Goal: Register for event/course

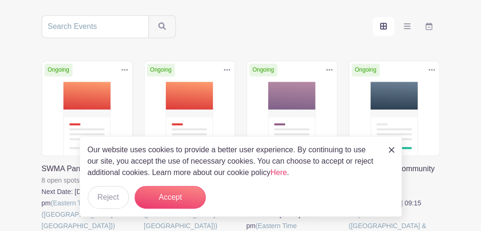
scroll to position [186, 0]
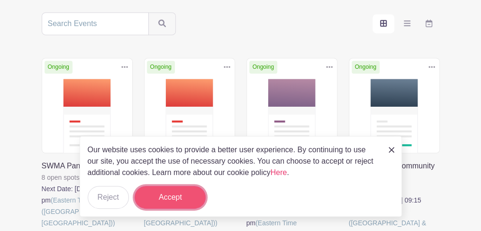
click at [177, 202] on button "Accept" at bounding box center [170, 197] width 71 height 23
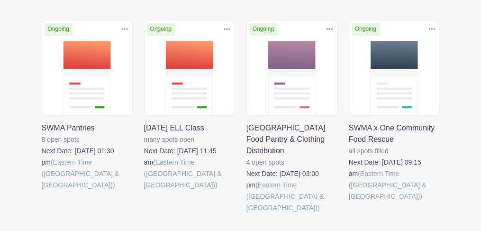
scroll to position [225, 0]
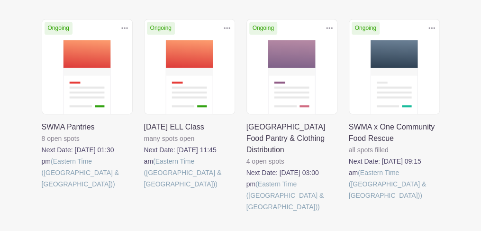
click at [42, 190] on link at bounding box center [42, 190] width 0 height 0
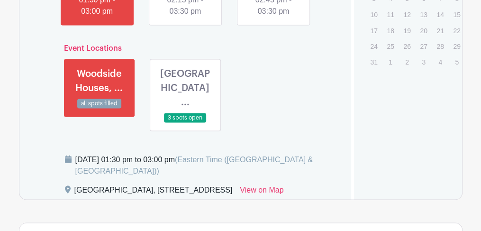
scroll to position [600, 0]
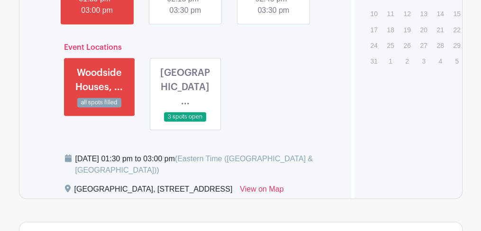
click at [185, 122] on link at bounding box center [185, 122] width 0 height 0
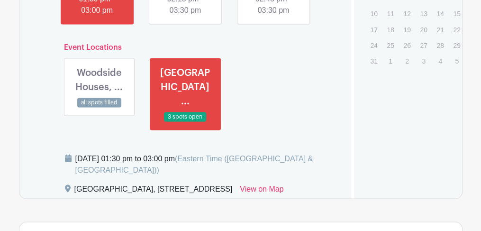
click at [185, 122] on link at bounding box center [185, 122] width 0 height 0
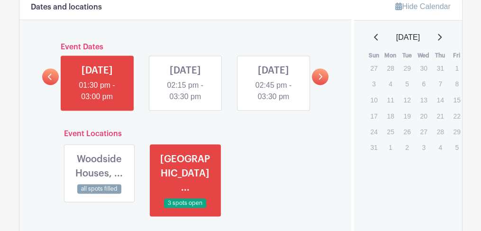
scroll to position [514, 0]
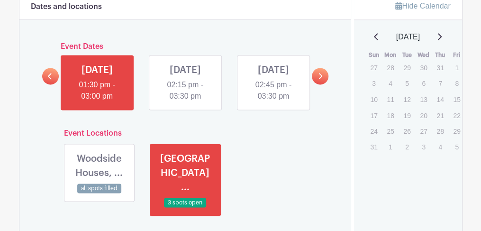
click at [317, 84] on link at bounding box center [320, 76] width 17 height 17
click at [457, 114] on p "22" at bounding box center [457, 115] width 16 height 15
click at [372, 126] on p "24" at bounding box center [374, 131] width 16 height 15
click at [319, 80] on icon at bounding box center [320, 76] width 4 height 7
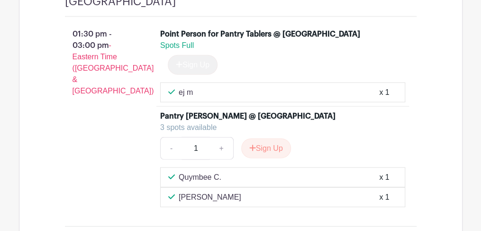
scroll to position [863, 0]
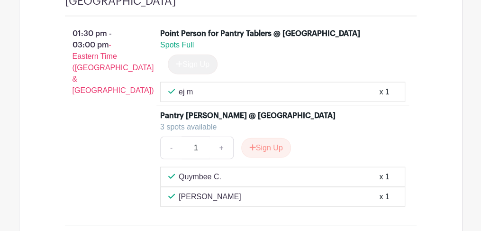
click at [224, 102] on div "ej m x 1" at bounding box center [282, 92] width 245 height 20
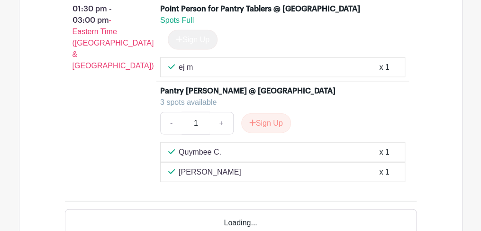
scroll to position [891, 0]
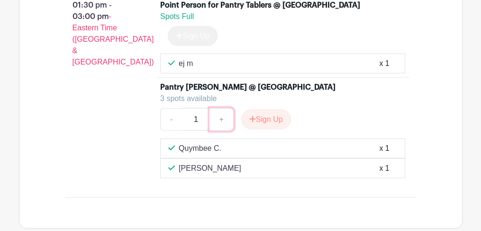
click at [216, 131] on link "+" at bounding box center [222, 119] width 24 height 23
click at [219, 131] on link "+" at bounding box center [222, 119] width 24 height 23
type input "3"
click at [219, 131] on link "+" at bounding box center [222, 119] width 24 height 23
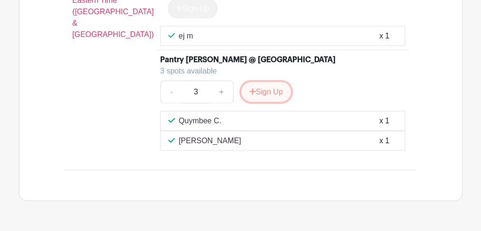
click at [268, 102] on button "Sign Up" at bounding box center [266, 92] width 50 height 20
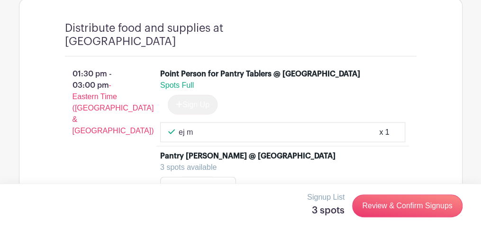
scroll to position [823, 0]
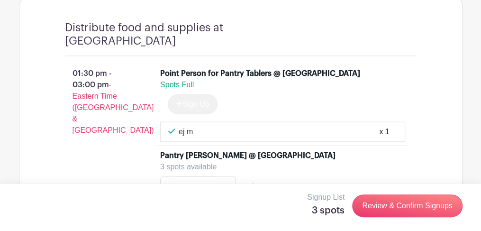
click at [188, 89] on span "Spots Full" at bounding box center [177, 85] width 34 height 8
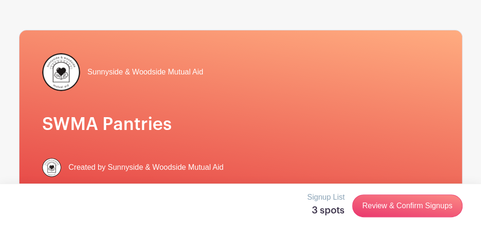
scroll to position [0, 0]
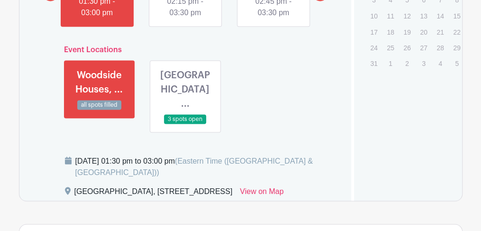
scroll to position [600, 0]
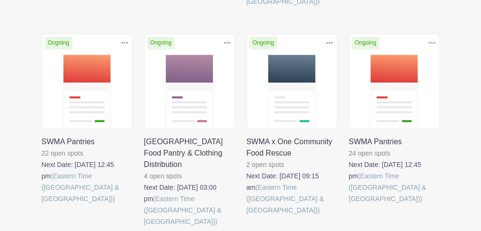
scroll to position [431, 0]
click at [42, 204] on link at bounding box center [42, 204] width 0 height 0
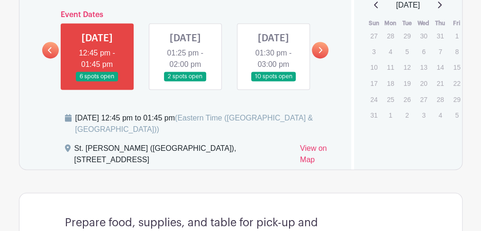
scroll to position [547, 0]
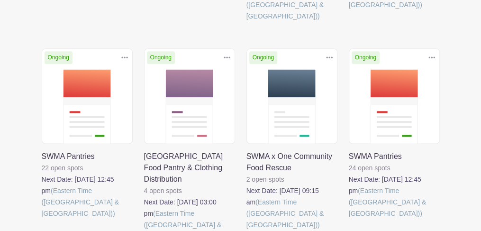
scroll to position [415, 0]
click at [42, 220] on link at bounding box center [42, 220] width 0 height 0
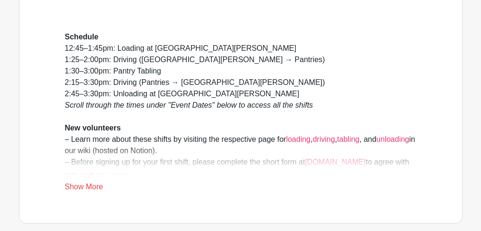
scroll to position [261, 0]
click at [84, 184] on link "Show More" at bounding box center [84, 188] width 38 height 12
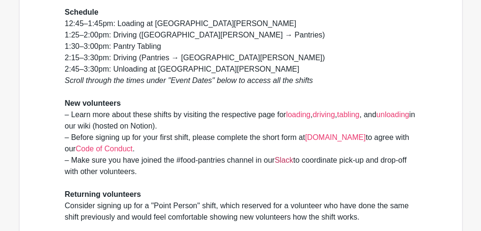
scroll to position [284, 0]
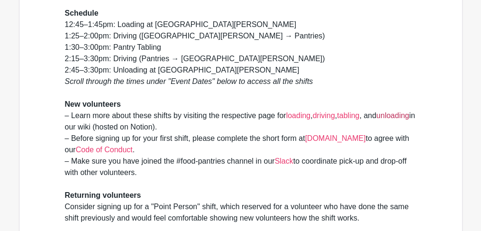
click at [376, 119] on link "unloading" at bounding box center [392, 115] width 33 height 8
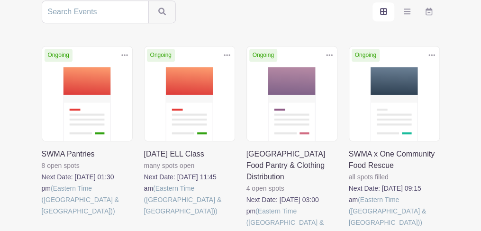
scroll to position [198, 0]
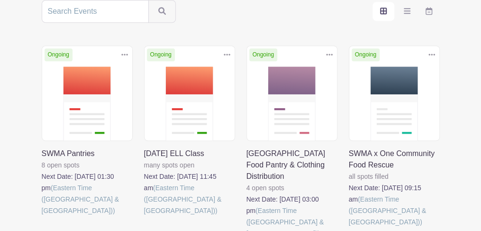
click at [42, 216] on link at bounding box center [42, 216] width 0 height 0
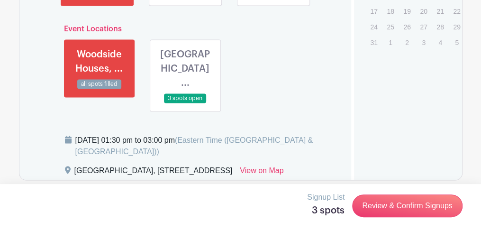
scroll to position [627, 0]
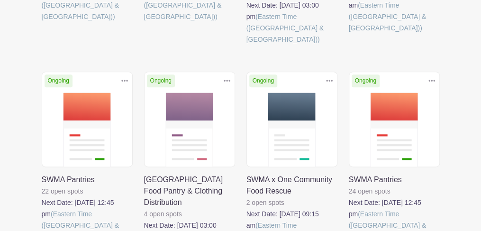
scroll to position [394, 0]
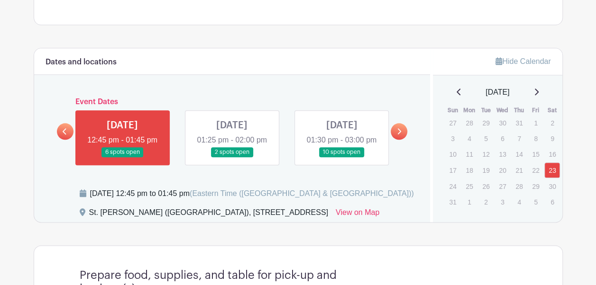
scroll to position [458, 0]
